Goal: Find specific page/section

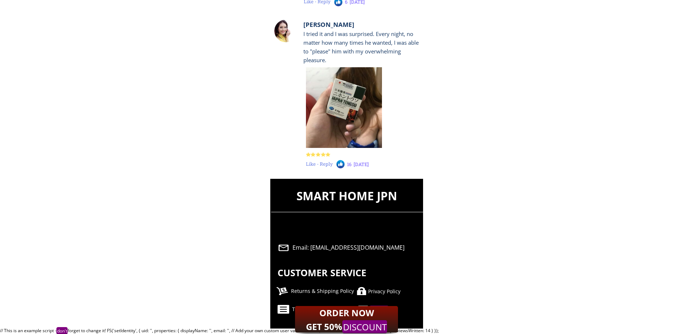
scroll to position [7178, 0]
click at [381, 292] on div "Privacy Policy" at bounding box center [406, 291] width 77 height 8
click at [387, 292] on div "Privacy Policy" at bounding box center [406, 291] width 77 height 8
click at [388, 291] on div "Privacy Policy" at bounding box center [406, 291] width 77 height 8
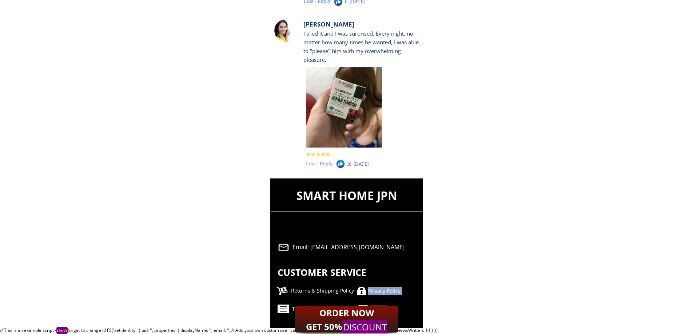
click at [388, 291] on div "Privacy Policy" at bounding box center [406, 291] width 77 height 8
click at [396, 291] on div "Privacy Policy" at bounding box center [406, 291] width 77 height 8
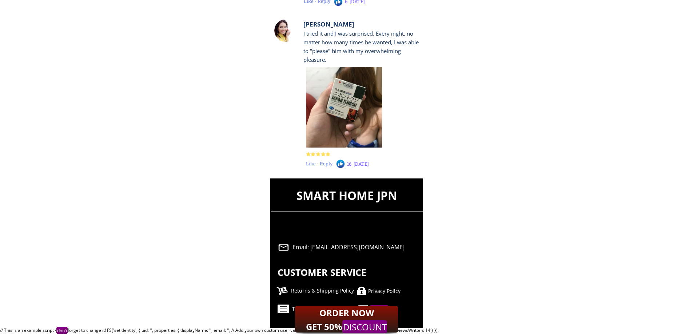
click at [395, 291] on div "Privacy Policy" at bounding box center [406, 291] width 77 height 8
drag, startPoint x: 394, startPoint y: 291, endPoint x: 390, endPoint y: 287, distance: 5.5
click at [393, 291] on div "Privacy Policy" at bounding box center [406, 291] width 77 height 8
